Goal: Task Accomplishment & Management: Complete application form

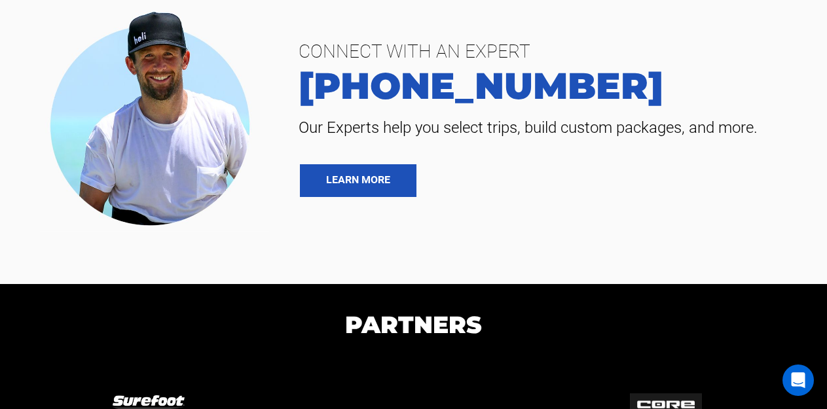
scroll to position [7604, 0]
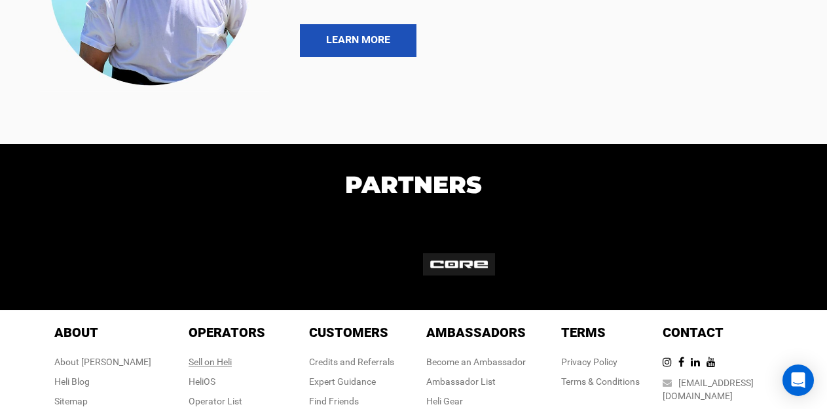
drag, startPoint x: 220, startPoint y: 301, endPoint x: 200, endPoint y: 303, distance: 19.7
click at [200, 356] on div "Sell on Heli" at bounding box center [227, 362] width 77 height 13
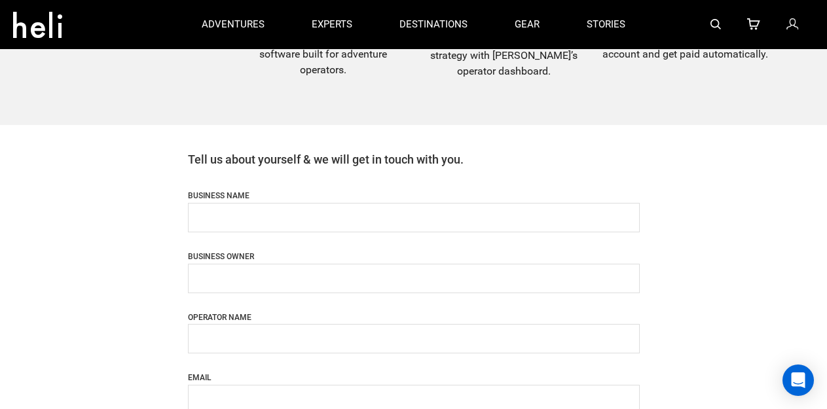
scroll to position [458, 0]
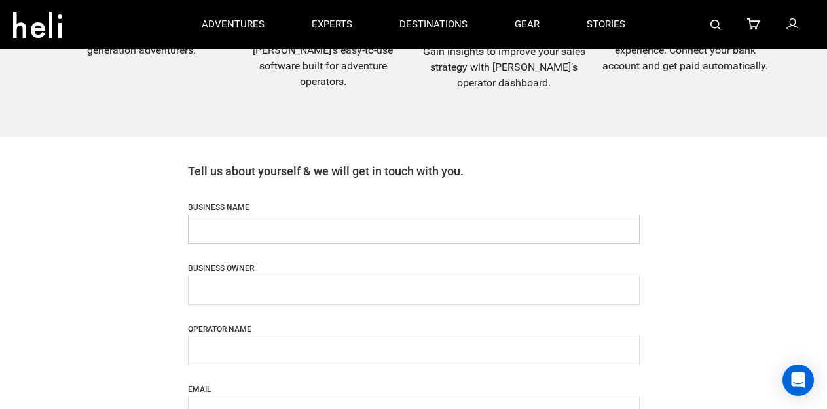
click at [259, 229] on input "name" at bounding box center [414, 229] width 452 height 29
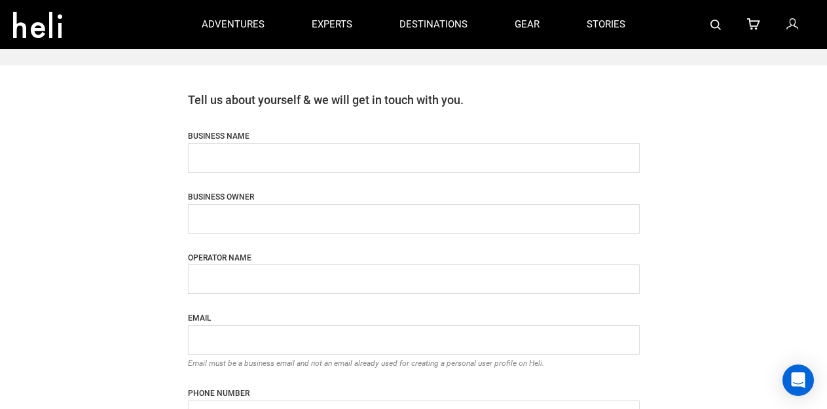
scroll to position [524, 0]
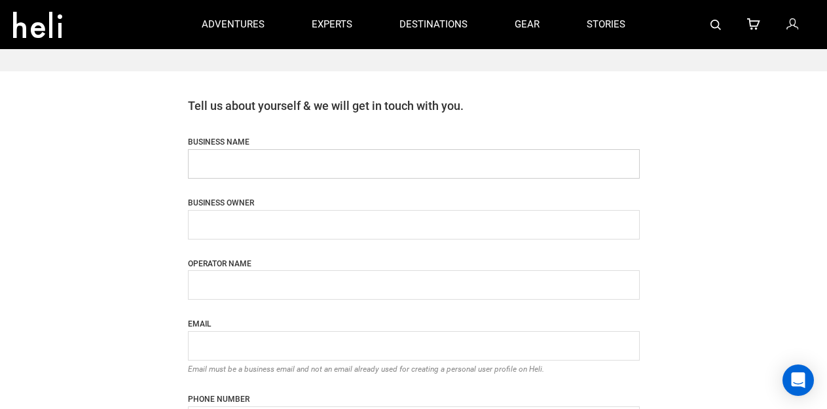
click at [232, 162] on input "name" at bounding box center [414, 163] width 452 height 29
type input "Discover Altitude Treks"
type input "[PERSON_NAME]"
type input "[EMAIL_ADDRESS][DOMAIN_NAME]"
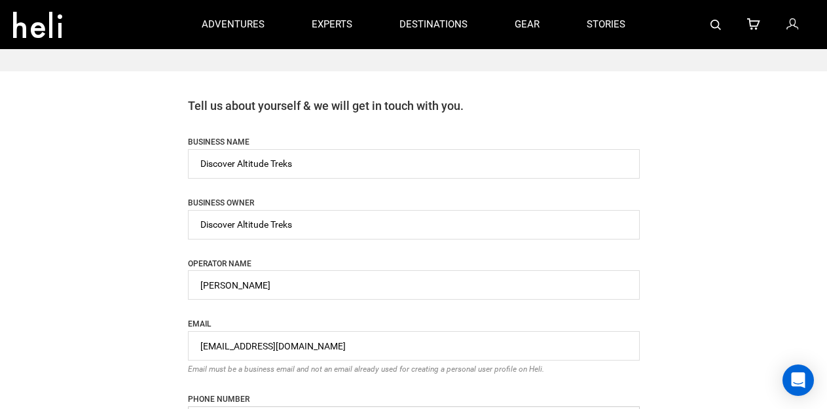
type input "9851149890"
type input "A-one Complex,[GEOGRAPHIC_DATA]"
type input "Kathmandu"
type input "44600"
type input "Discover Altitude Pvt. Ltd"
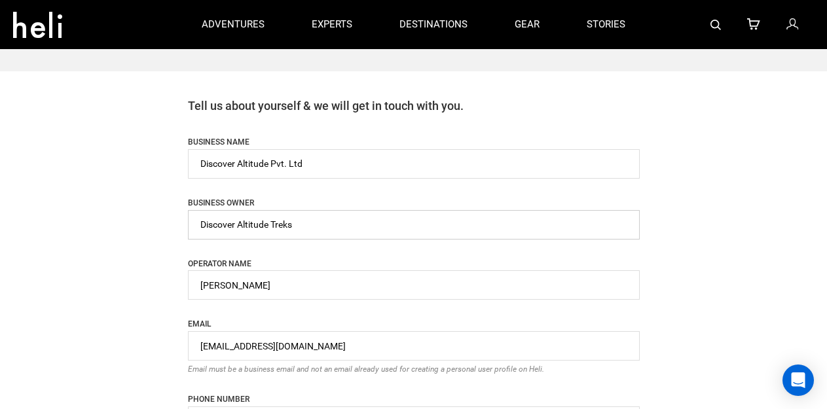
drag, startPoint x: 318, startPoint y: 221, endPoint x: 76, endPoint y: 221, distance: 241.6
click at [76, 221] on div "Become a heli operator If you and your business offer adventure experiences, yo…" at bounding box center [413, 212] width 827 height 1473
click at [204, 229] on input "name" at bounding box center [414, 224] width 452 height 29
click at [200, 226] on input "name" at bounding box center [414, 224] width 452 height 29
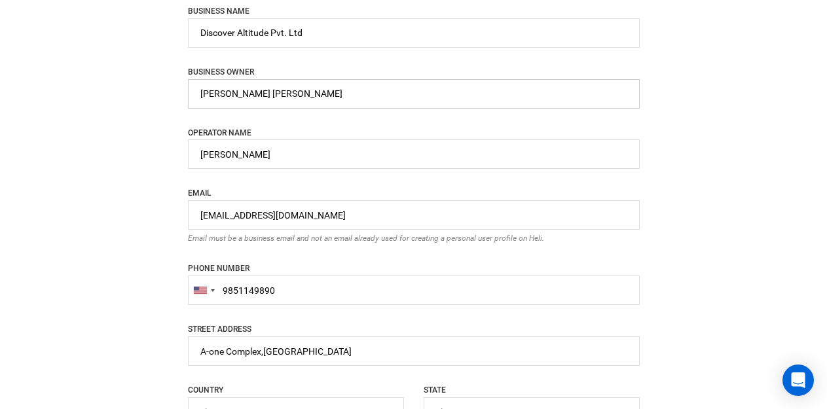
scroll to position [720, 0]
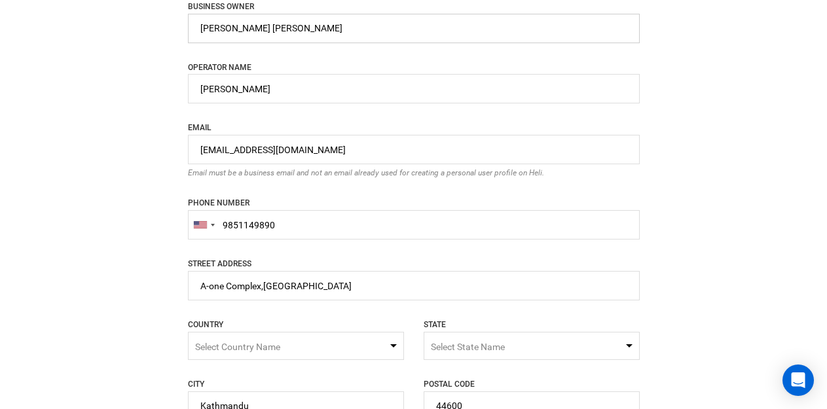
type input "[PERSON_NAME] [PERSON_NAME]"
drag, startPoint x: 200, startPoint y: 150, endPoint x: 571, endPoint y: 128, distance: 371.3
click at [564, 130] on div "EMAIL [EMAIL_ADDRESS][DOMAIN_NAME] Email must be a business email and not an em…" at bounding box center [414, 149] width 452 height 59
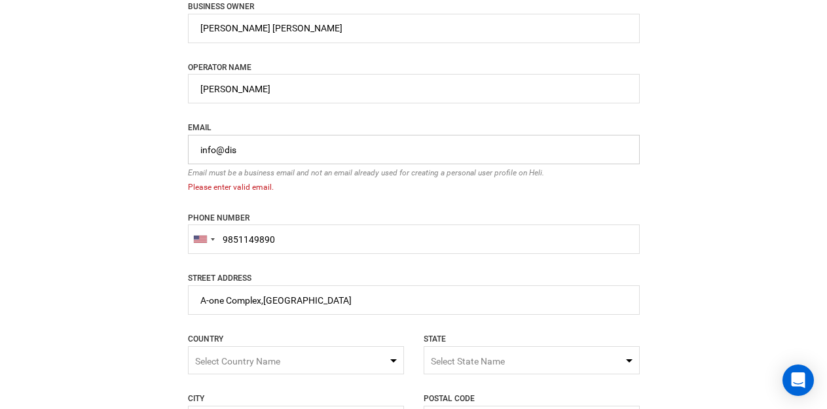
type input "[EMAIL_ADDRESS][DOMAIN_NAME]"
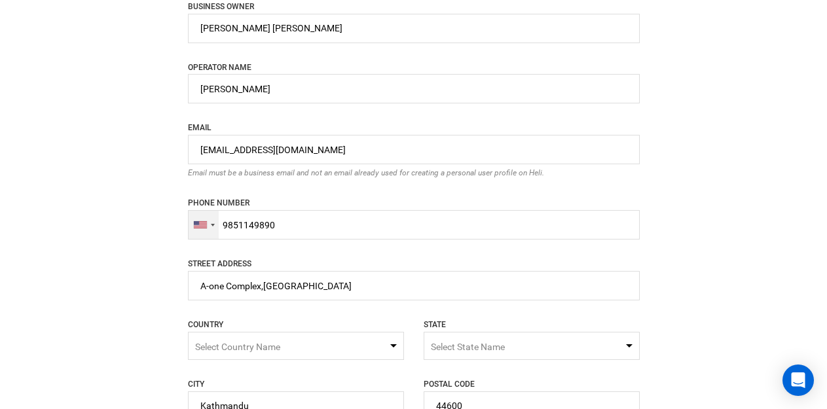
click at [205, 221] on div at bounding box center [204, 225] width 30 height 28
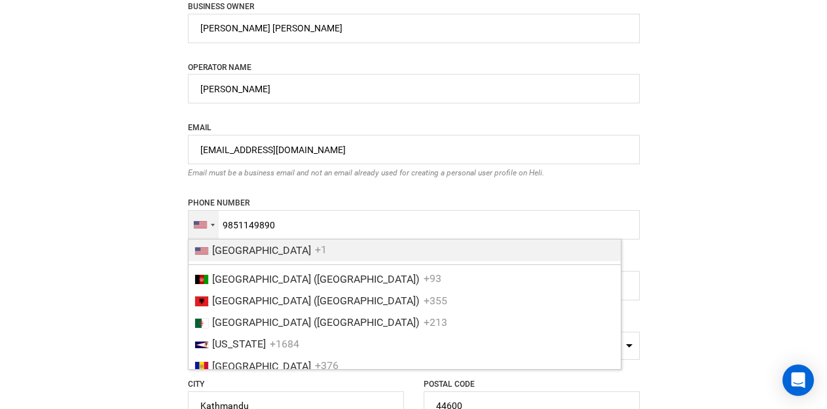
scroll to position [3170, 0]
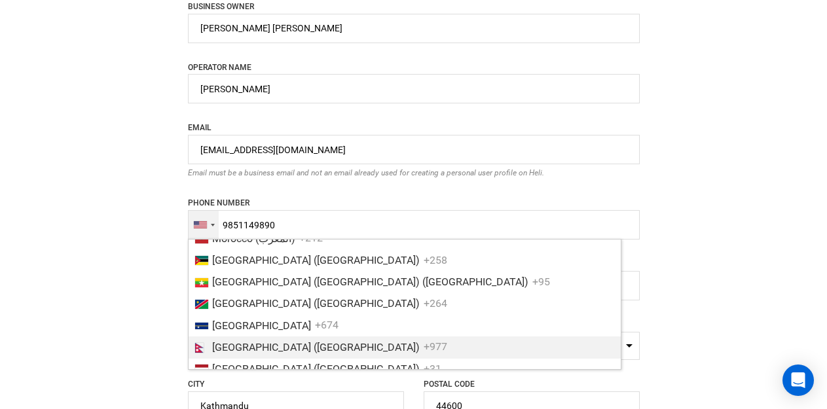
click at [255, 350] on span "[GEOGRAPHIC_DATA] ([GEOGRAPHIC_DATA])" at bounding box center [316, 347] width 208 height 12
type input "[PHONE_NUMBER]"
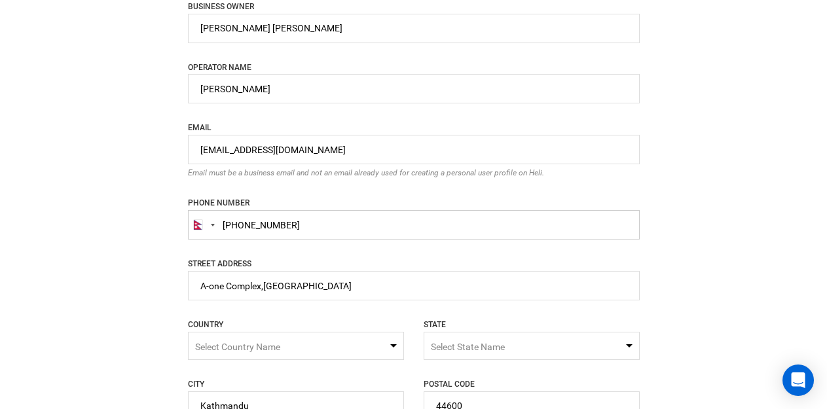
scroll to position [786, 0]
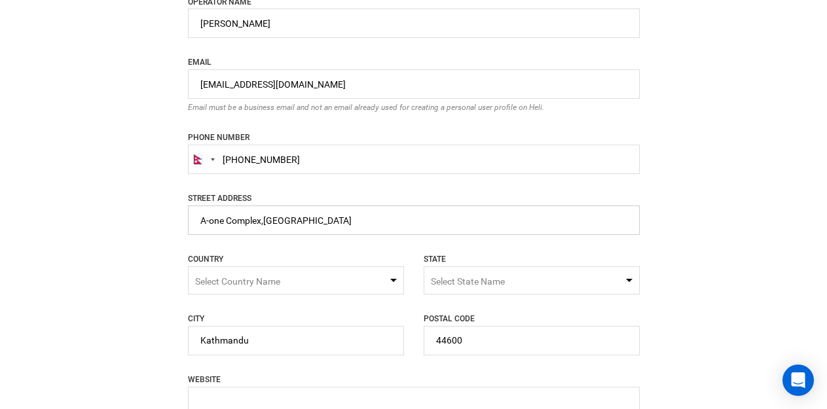
click at [345, 224] on input "name" at bounding box center [414, 220] width 452 height 29
click at [277, 281] on span "Select Country Name" at bounding box center [237, 281] width 85 height 10
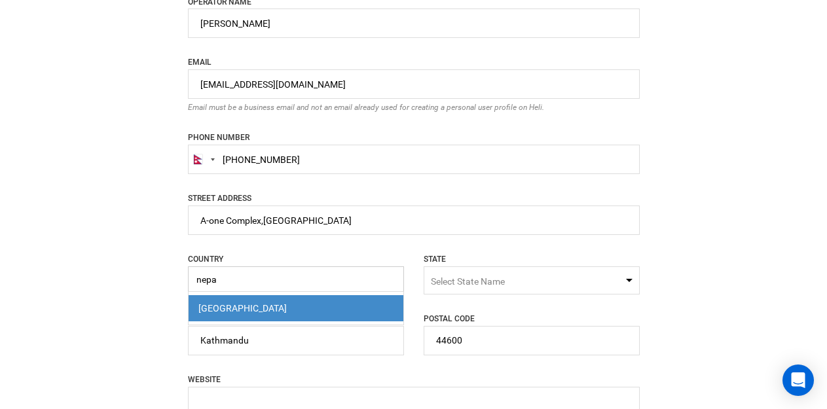
type input "nepa"
click at [274, 304] on div "[GEOGRAPHIC_DATA]" at bounding box center [295, 308] width 195 height 13
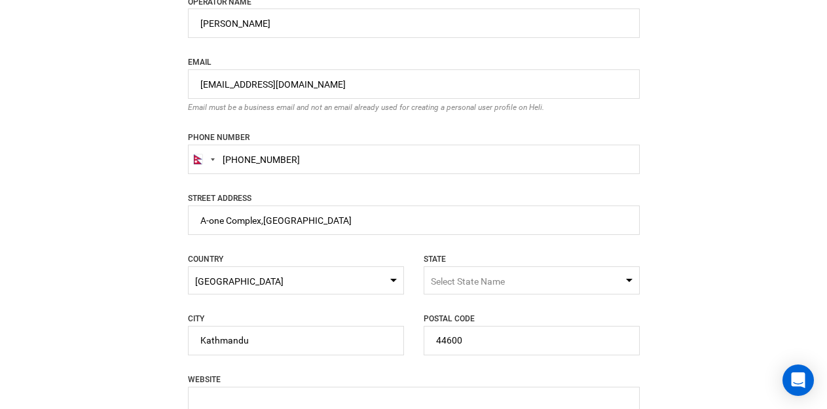
click at [485, 276] on span "Select State Name" at bounding box center [468, 281] width 74 height 10
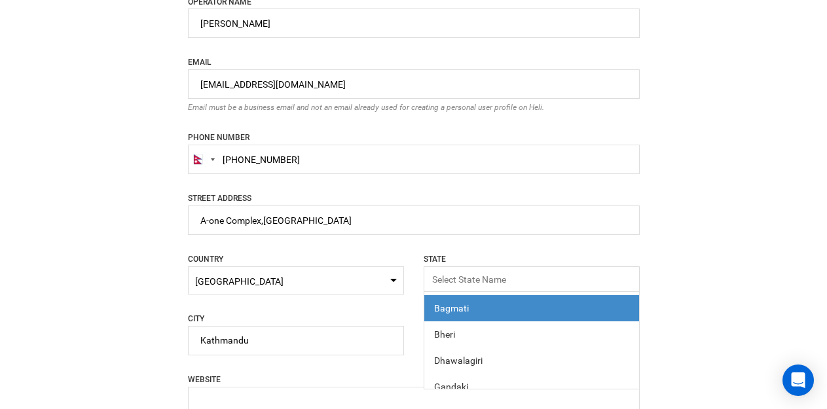
click at [483, 301] on span "Bagmati" at bounding box center [531, 308] width 215 height 26
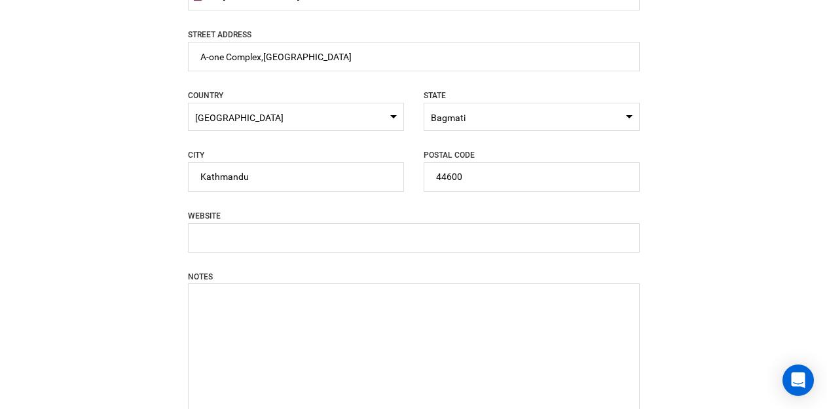
scroll to position [982, 0]
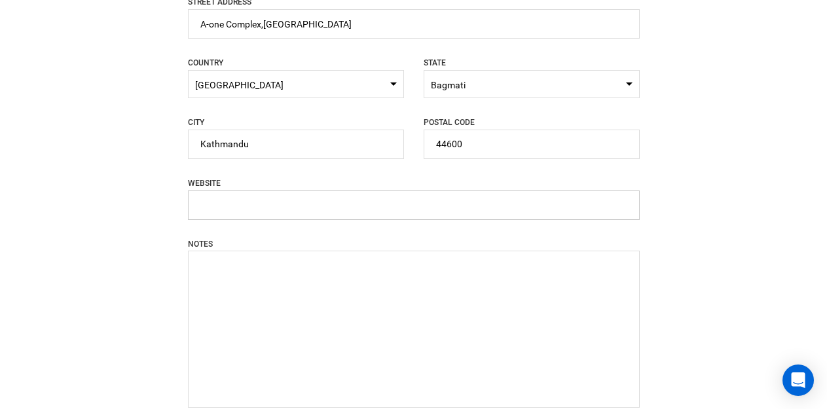
click at [226, 209] on input "text" at bounding box center [414, 205] width 452 height 29
paste input "[URL][DOMAIN_NAME]"
click at [265, 278] on textarea at bounding box center [414, 329] width 452 height 157
drag, startPoint x: 314, startPoint y: 200, endPoint x: 89, endPoint y: 200, distance: 225.3
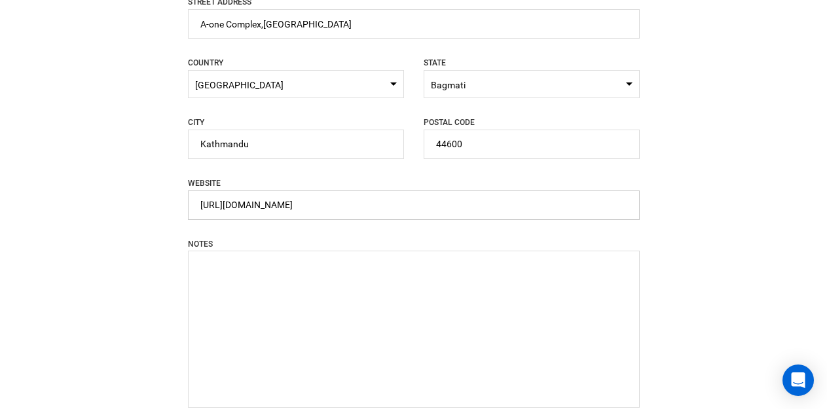
paste input "helicopter-tours"
type input "[URL][DOMAIN_NAME]"
click at [259, 274] on textarea at bounding box center [414, 329] width 452 height 157
paste textarea "Lore IPSU DOLORSITAM Cons, Adip elitseddo eius Temporin Utlabore Etd. Mag Al en…"
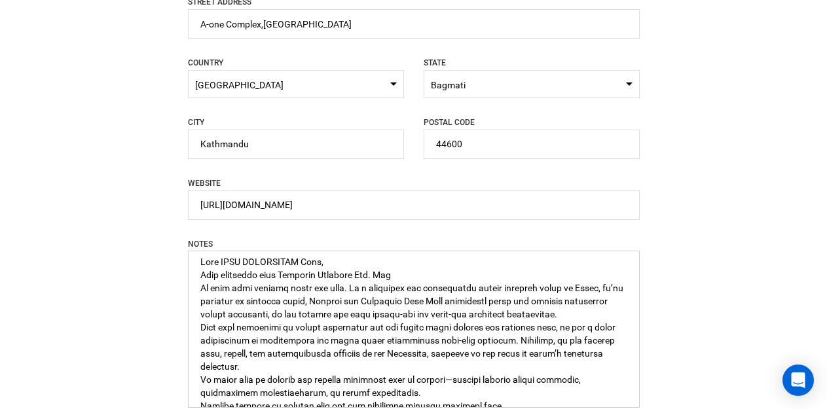
scroll to position [96, 0]
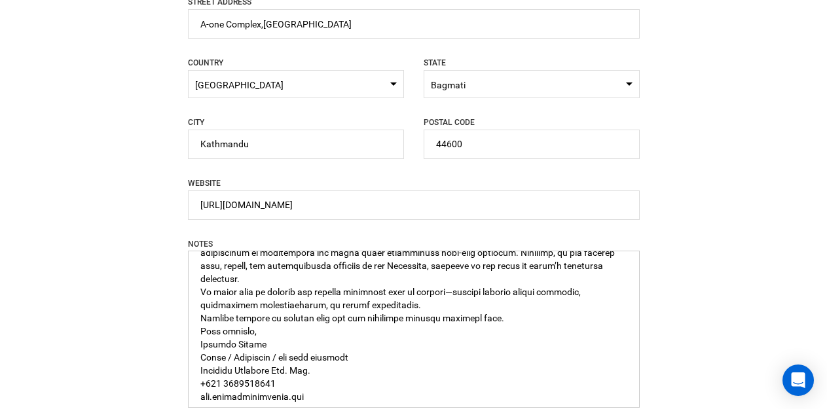
click at [203, 327] on textarea at bounding box center [414, 329] width 452 height 157
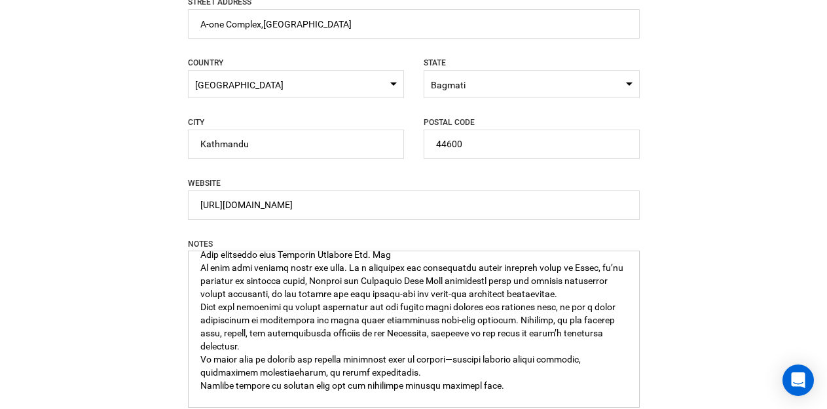
scroll to position [0, 0]
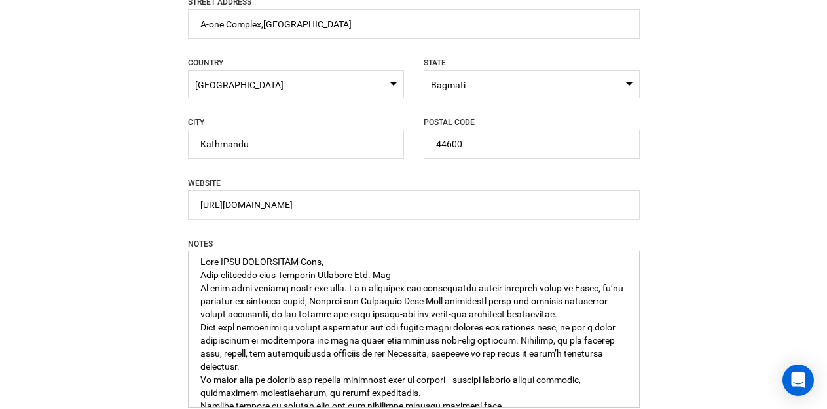
click at [197, 289] on textarea at bounding box center [414, 329] width 452 height 157
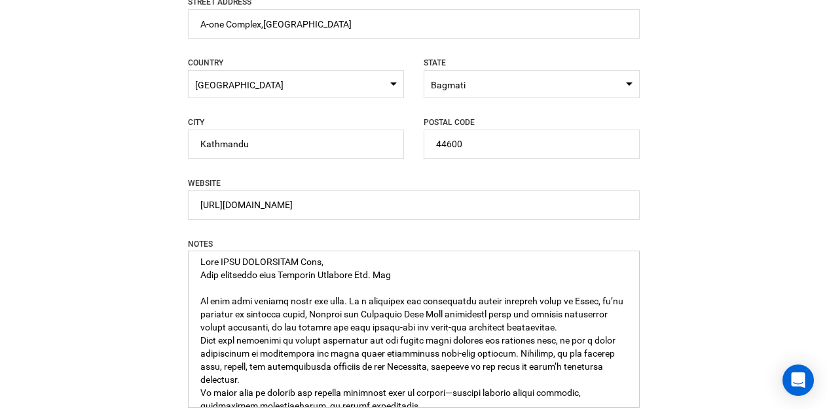
click at [198, 346] on textarea at bounding box center [414, 329] width 452 height 157
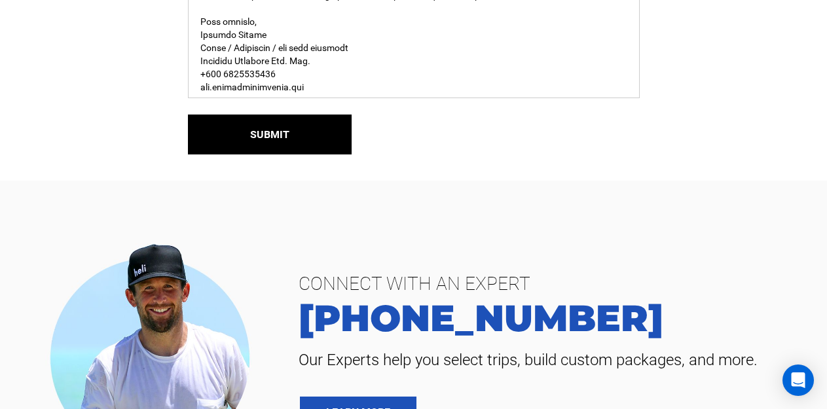
scroll to position [1310, 0]
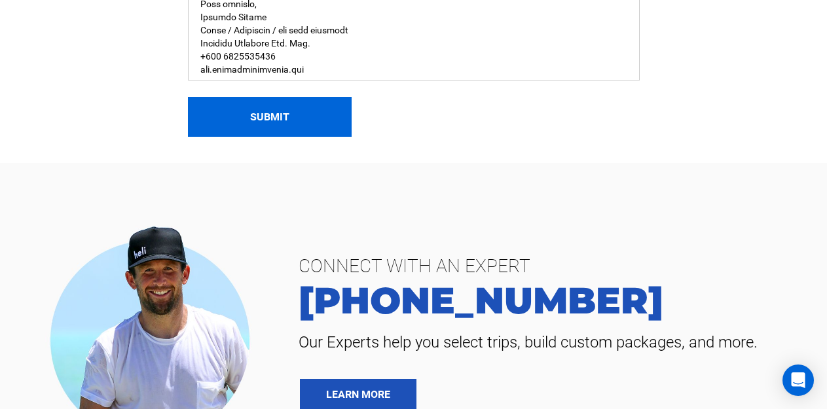
type textarea "Lore IPSU DOLORSITAM Cons, Adip elitseddo eius Temporin Utlabore Etd. Mag Al en…"
click at [268, 116] on button "Submit" at bounding box center [270, 117] width 164 height 40
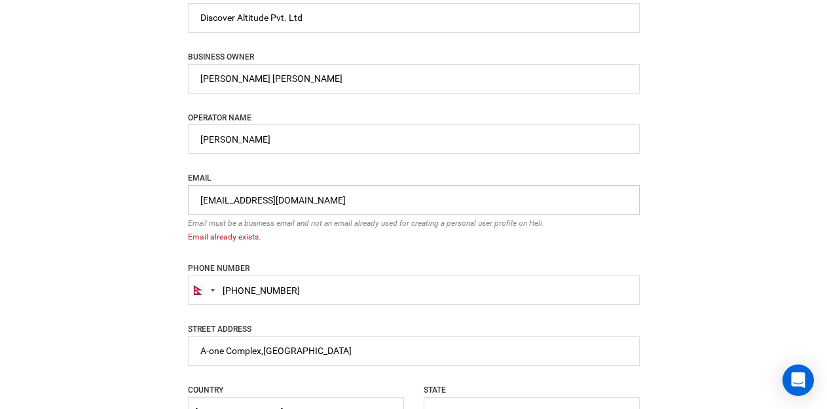
scroll to position [680, 0]
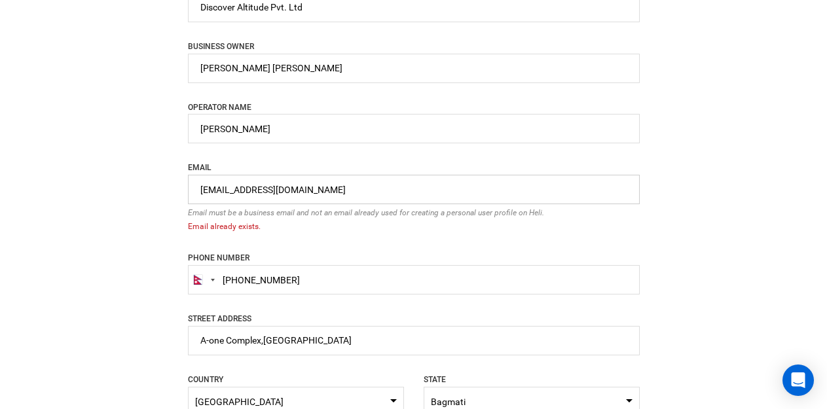
drag, startPoint x: 202, startPoint y: 187, endPoint x: 219, endPoint y: 187, distance: 17.7
click at [219, 187] on input "[EMAIL_ADDRESS][DOMAIN_NAME]" at bounding box center [414, 189] width 452 height 29
click at [206, 189] on input "[EMAIL_ADDRESS][DOMAIN_NAME]" at bounding box center [414, 189] width 452 height 29
drag, startPoint x: 199, startPoint y: 189, endPoint x: 216, endPoint y: 189, distance: 17.0
click at [216, 189] on input "[EMAIL_ADDRESS][DOMAIN_NAME]" at bounding box center [414, 189] width 452 height 29
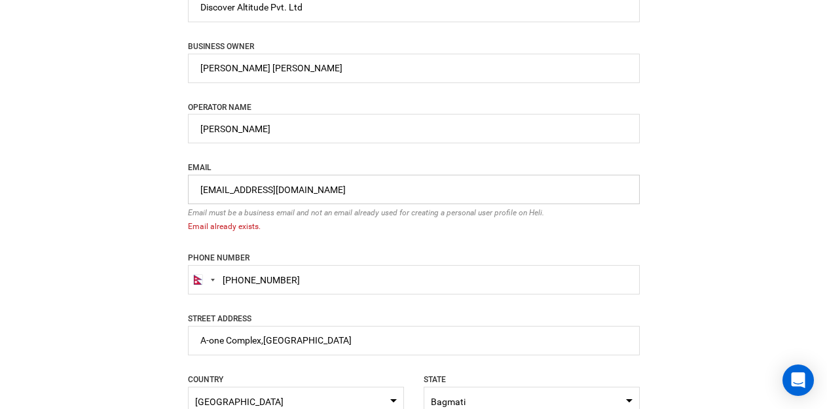
drag, startPoint x: 322, startPoint y: 193, endPoint x: 22, endPoint y: 172, distance: 300.7
click at [23, 174] on div "Become a heli operator If you and your business offer adventure experiences, yo…" at bounding box center [413, 64] width 827 height 1488
type input "[EMAIL_ADDRESS][DOMAIN_NAME]"
type input "9851149890"
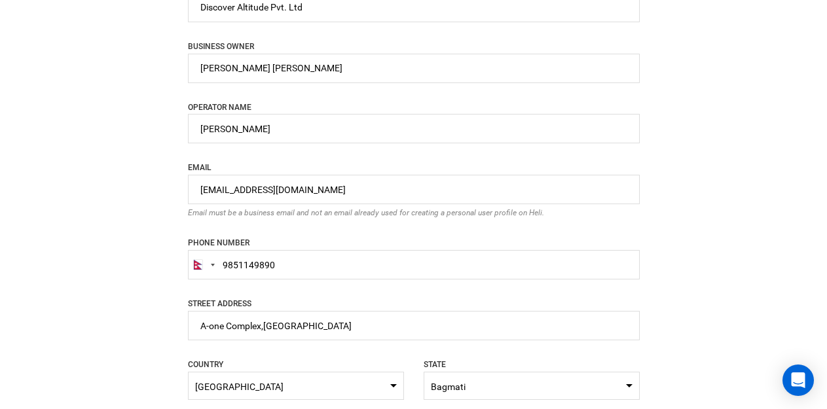
click at [74, 222] on div "Become a heli operator If you and your business offer adventure experiences, yo…" at bounding box center [413, 56] width 827 height 1473
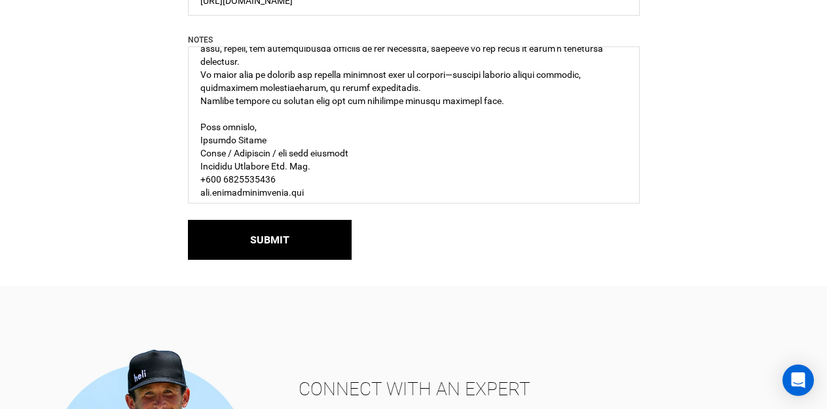
scroll to position [1204, 0]
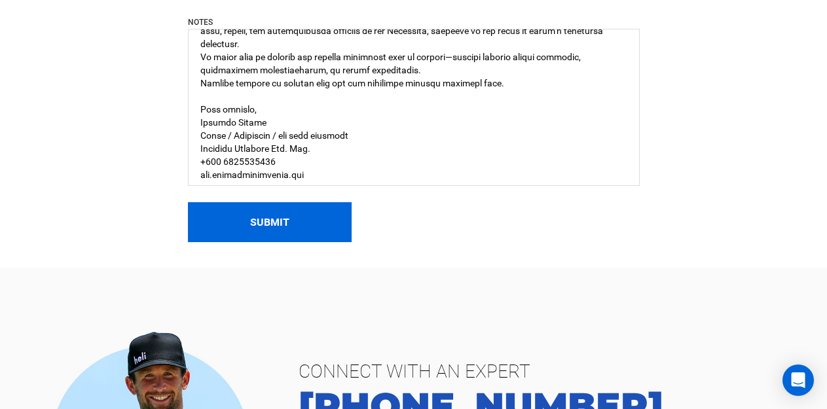
click at [270, 227] on button "Submit" at bounding box center [270, 222] width 164 height 40
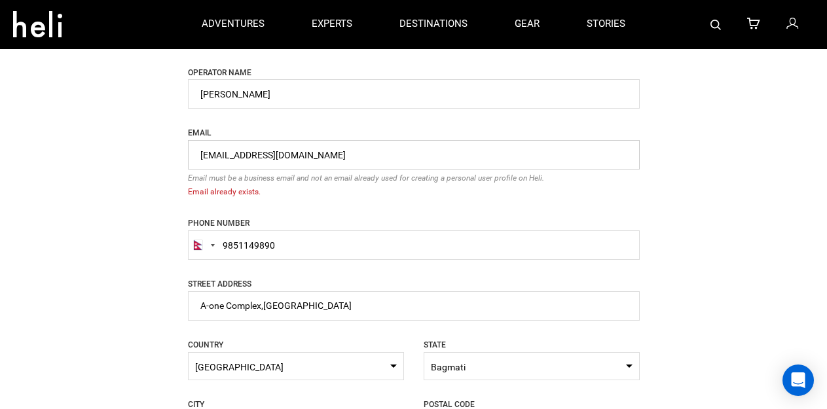
scroll to position [665, 0]
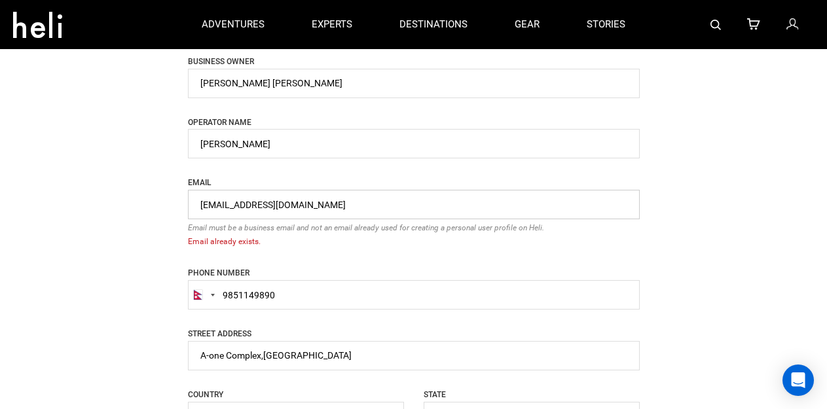
drag, startPoint x: 346, startPoint y: 209, endPoint x: 5, endPoint y: 175, distance: 342.8
click at [5, 175] on div "Become a heli operator If you and your business offer adventure experiences, yo…" at bounding box center [413, 79] width 827 height 1488
click at [143, 241] on div "Become a heli operator If you and your business offer adventure experiences, yo…" at bounding box center [413, 79] width 827 height 1488
drag, startPoint x: 371, startPoint y: 211, endPoint x: 156, endPoint y: 187, distance: 216.7
click at [156, 187] on div "Become a heli operator If you and your business offer adventure experiences, yo…" at bounding box center [413, 79] width 827 height 1488
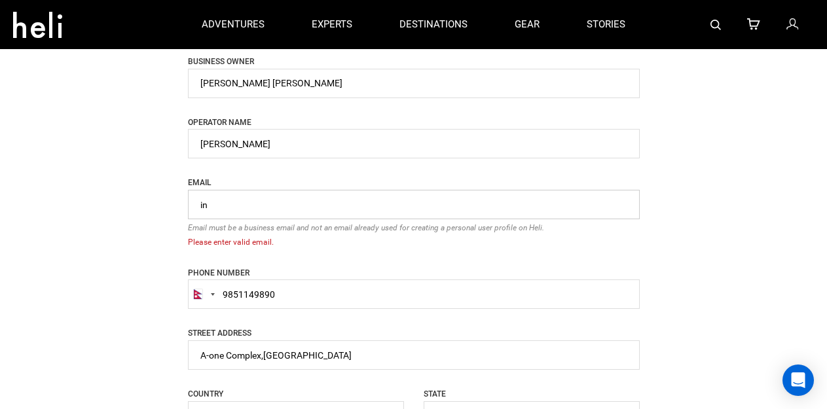
type input "[EMAIL_ADDRESS][DOMAIN_NAME]"
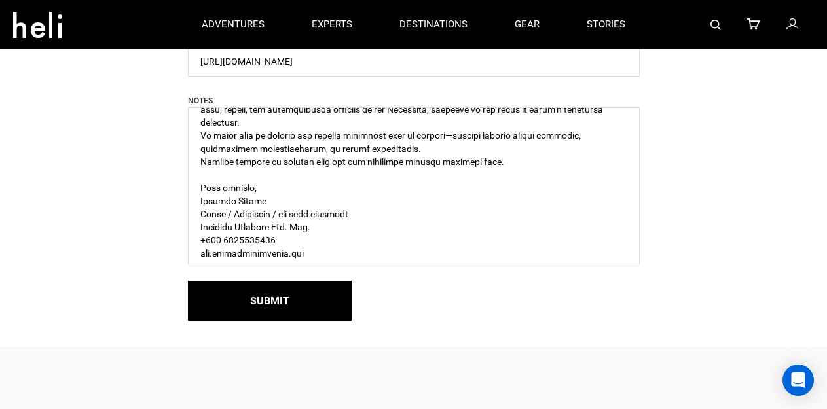
scroll to position [1124, 0]
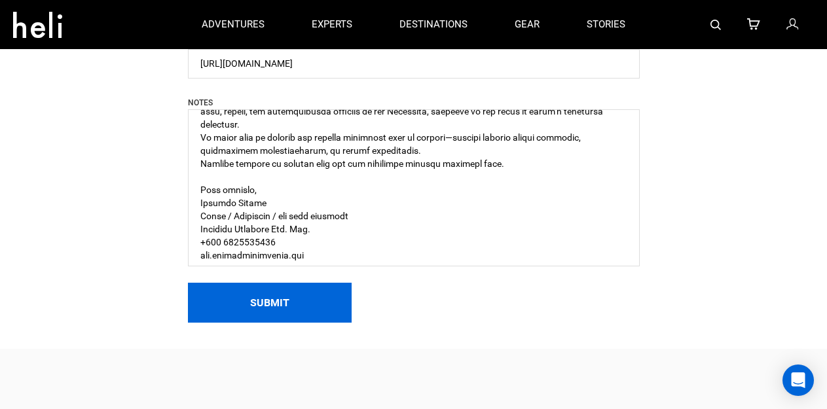
click at [258, 314] on button "Submit" at bounding box center [270, 303] width 164 height 40
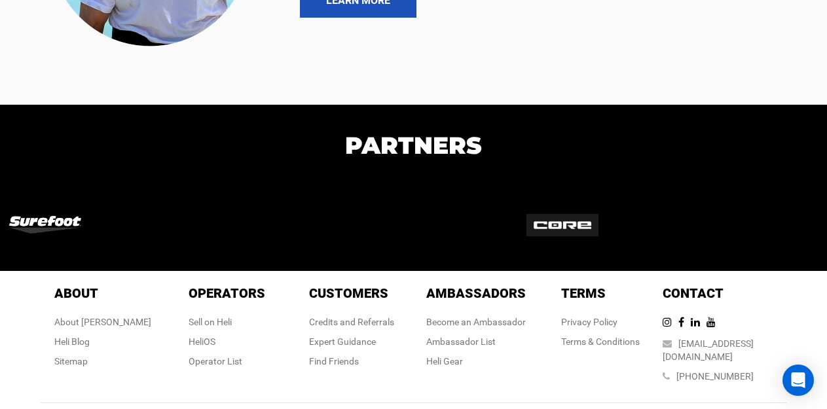
scroll to position [1739, 0]
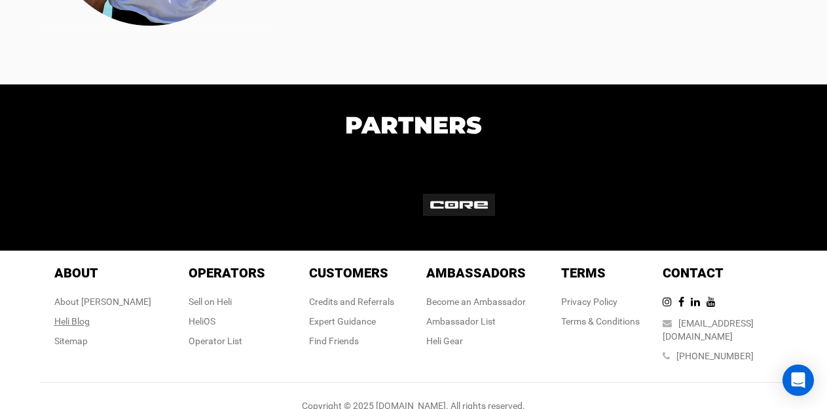
drag, startPoint x: 109, startPoint y: 299, endPoint x: 115, endPoint y: 316, distance: 17.4
drag, startPoint x: 115, startPoint y: 316, endPoint x: 792, endPoint y: 314, distance: 677.1
click at [792, 314] on div "About About About [PERSON_NAME] Blog Sitemap Operators Operators Sell on [PERSO…" at bounding box center [414, 337] width 766 height 172
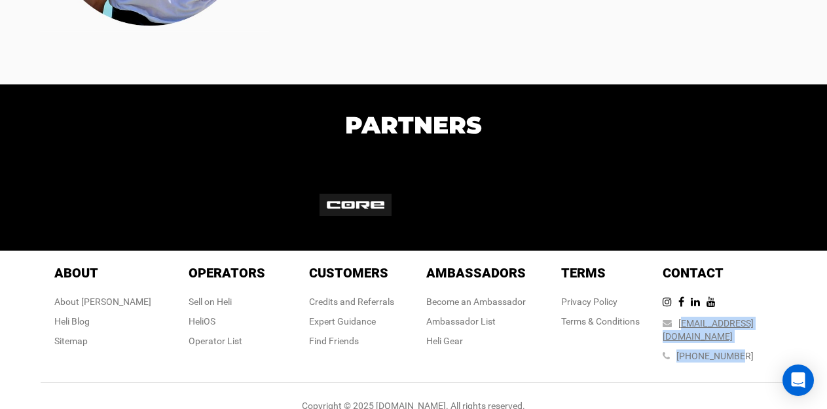
drag, startPoint x: 769, startPoint y: 324, endPoint x: 709, endPoint y: 320, distance: 61.1
click at [708, 320] on div "Contact Contact [EMAIL_ADDRESS][DOMAIN_NAME] [PHONE_NUMBER]" at bounding box center [725, 316] width 124 height 105
click at [789, 308] on div "About About About [PERSON_NAME] Blog Sitemap Operators Operators Sell on [PERSO…" at bounding box center [414, 337] width 766 height 172
drag, startPoint x: 764, startPoint y: 322, endPoint x: 703, endPoint y: 322, distance: 61.6
click at [703, 322] on div "Contact Contact [EMAIL_ADDRESS][DOMAIN_NAME] [PHONE_NUMBER]" at bounding box center [725, 316] width 124 height 105
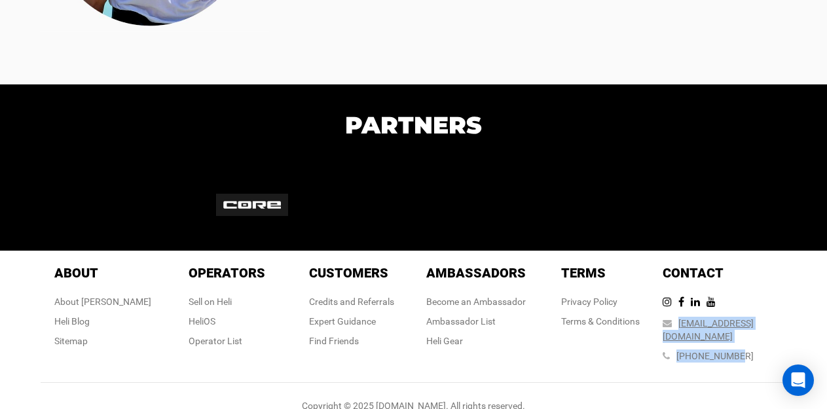
copy div "[EMAIL_ADDRESS][DOMAIN_NAME] [PHONE_NUMBER]"
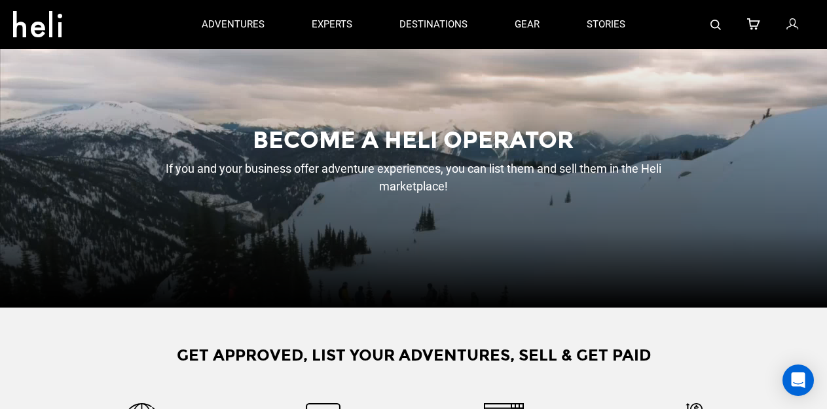
scroll to position [0, 0]
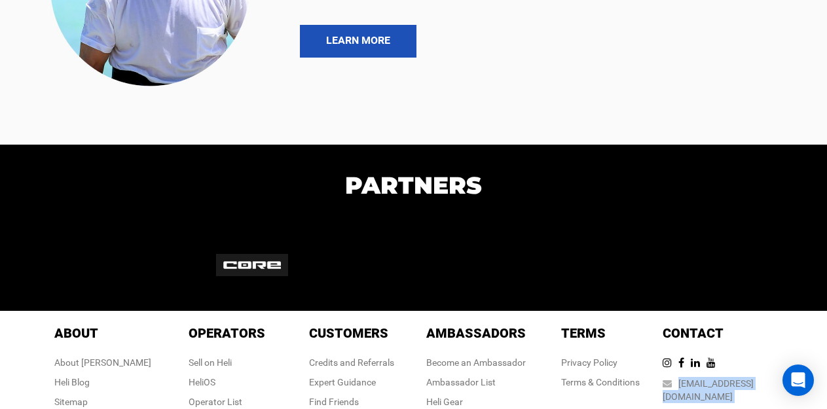
scroll to position [7604, 0]
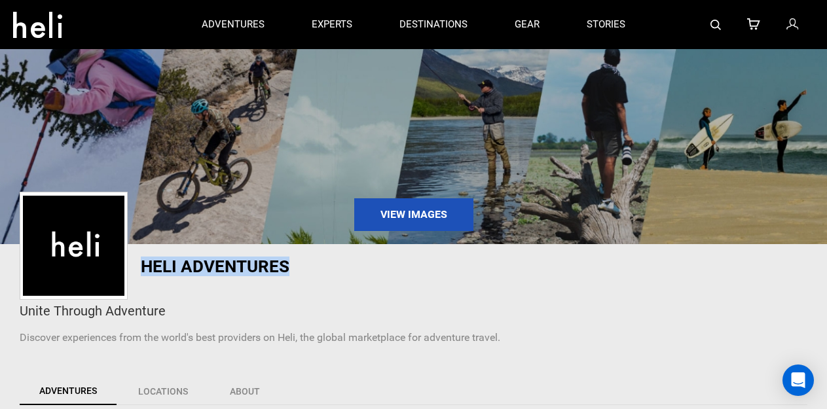
drag, startPoint x: 296, startPoint y: 264, endPoint x: 134, endPoint y: 262, distance: 162.4
click at [134, 262] on div "Heli Adventures" at bounding box center [279, 266] width 538 height 18
copy h1 "Heli Adventures"
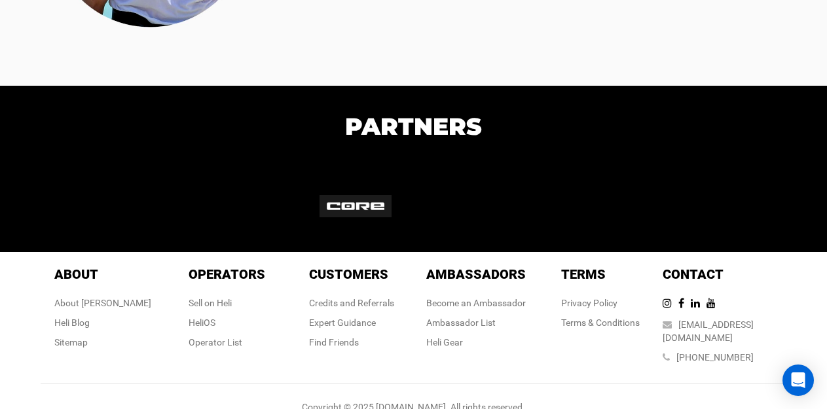
scroll to position [1512, 0]
